Goal: Transaction & Acquisition: Subscribe to service/newsletter

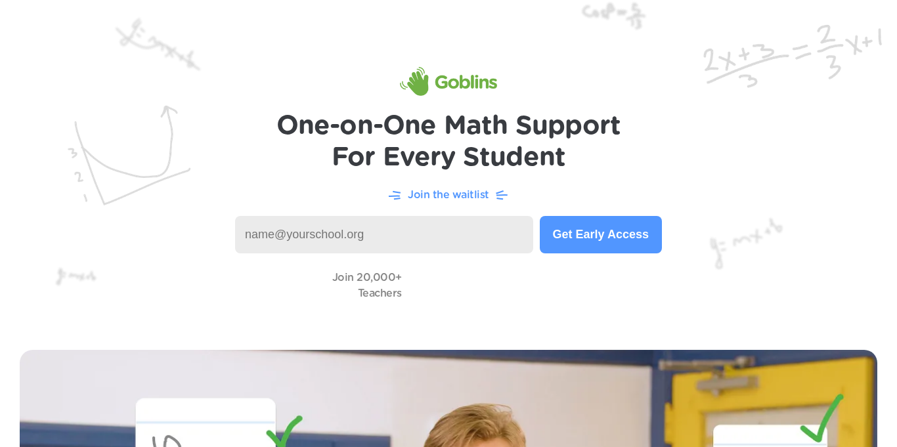
click at [301, 240] on input at bounding box center [384, 234] width 298 height 37
click at [607, 224] on button "Get Early Access" at bounding box center [601, 234] width 122 height 37
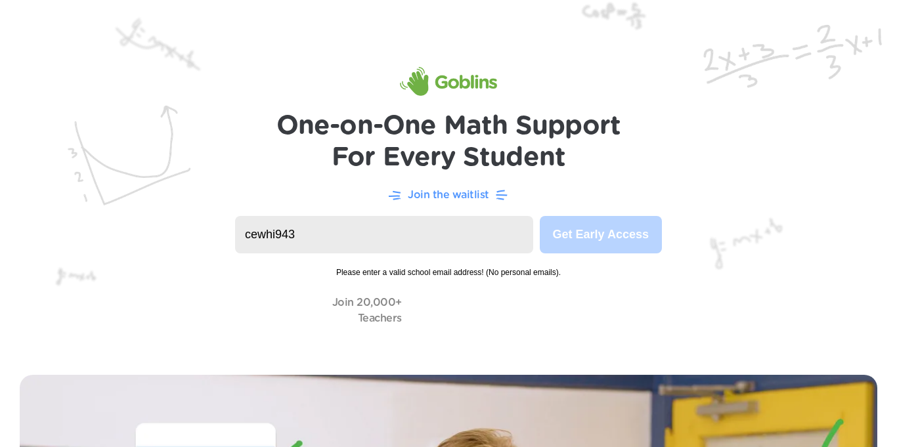
click at [461, 243] on input "cewhi943" at bounding box center [384, 234] width 298 height 37
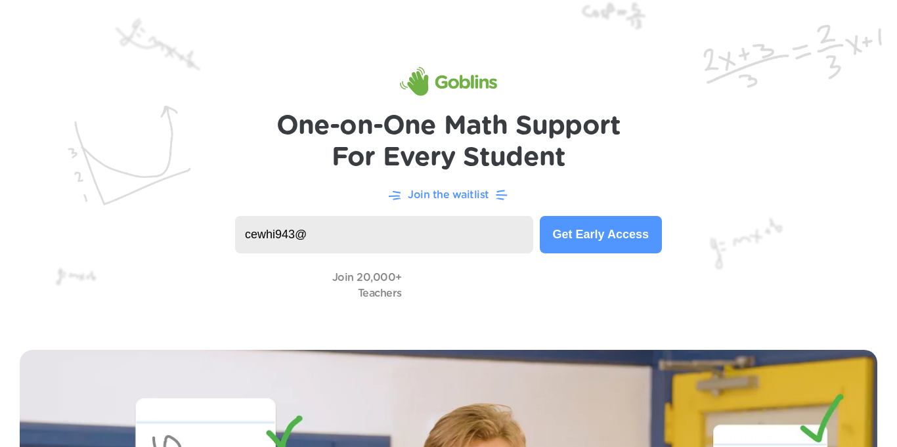
click at [380, 226] on input "cewhi943@" at bounding box center [384, 234] width 298 height 37
click at [340, 234] on input "cewhi943@dvusd.learner" at bounding box center [384, 234] width 298 height 37
click at [435, 251] on input "learner" at bounding box center [384, 234] width 298 height 37
type input "l"
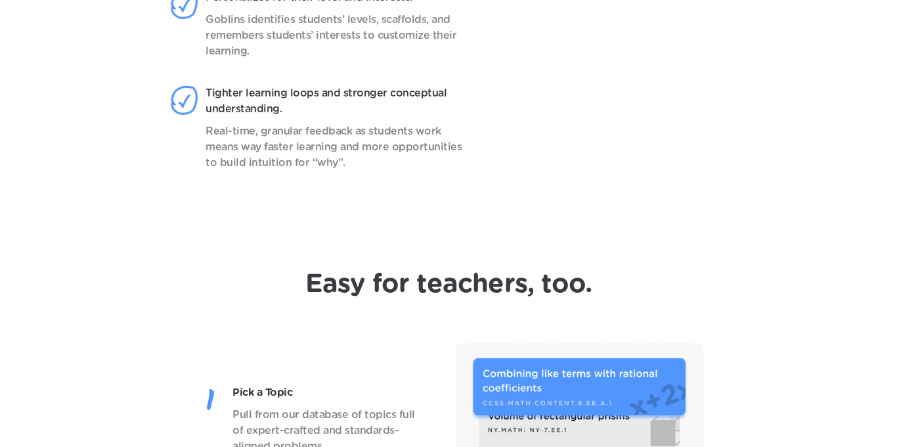
scroll to position [1260, 0]
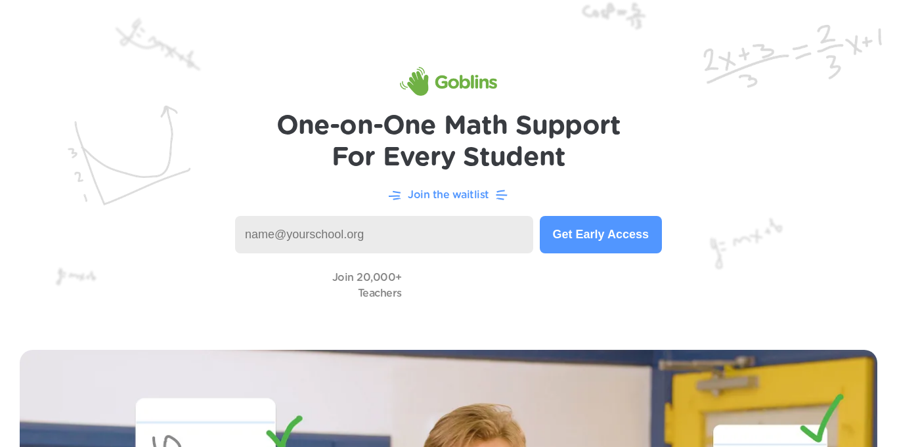
click at [450, 190] on p "Join the waitlist" at bounding box center [448, 195] width 81 height 16
click at [370, 245] on input at bounding box center [384, 234] width 298 height 37
click at [118, 245] on img at bounding box center [448, 165] width 897 height 330
click at [286, 249] on input at bounding box center [384, 234] width 298 height 37
type input "m"
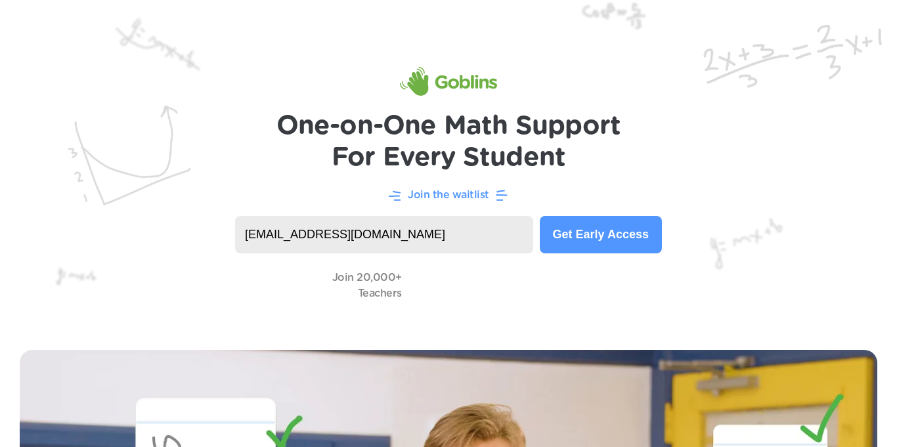
type input "newtonsated@gmail.com"
type input "cewhi943@learner/dvusd.org"
click at [607, 230] on button "Get Early Access" at bounding box center [601, 234] width 122 height 37
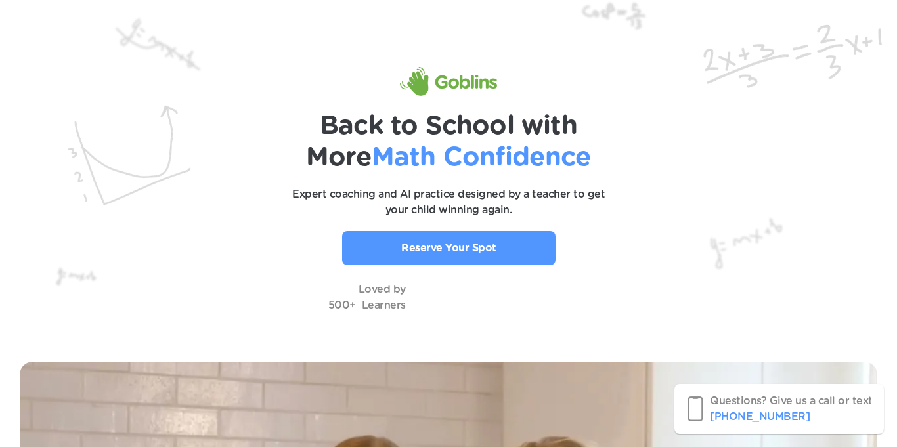
click at [490, 257] on link "Reserve Your Spot" at bounding box center [448, 248] width 213 height 34
